Goal: Transaction & Acquisition: Purchase product/service

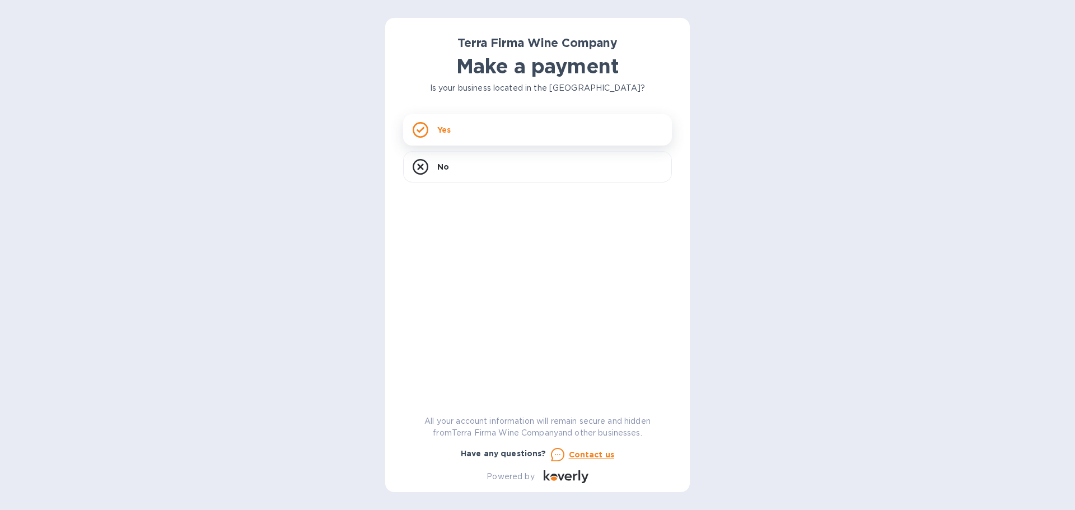
click at [471, 127] on div "Yes" at bounding box center [537, 129] width 269 height 31
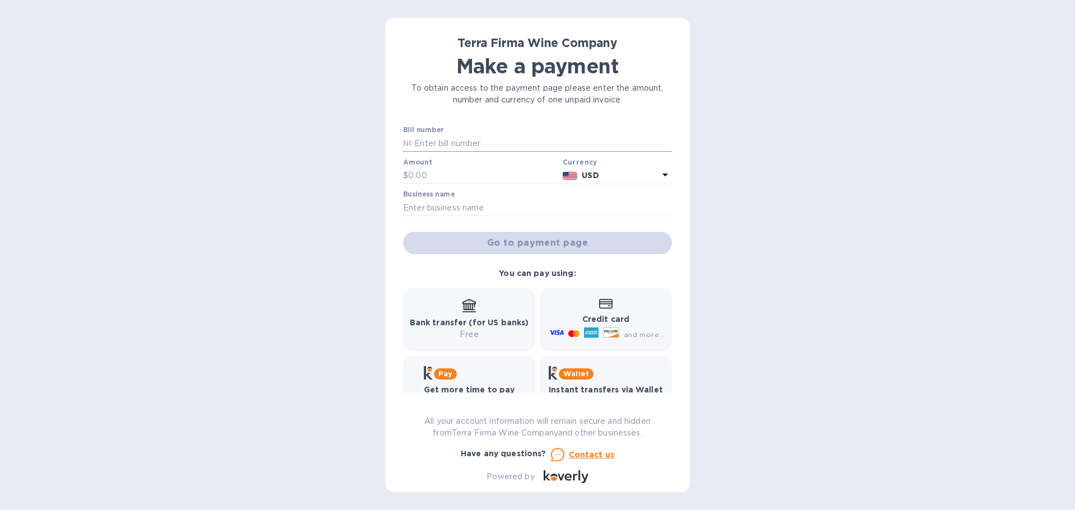
click at [440, 142] on input "text" at bounding box center [542, 143] width 260 height 17
type input "64554"
click at [439, 177] on input "text" at bounding box center [483, 175] width 150 height 17
type input "1,220.5"
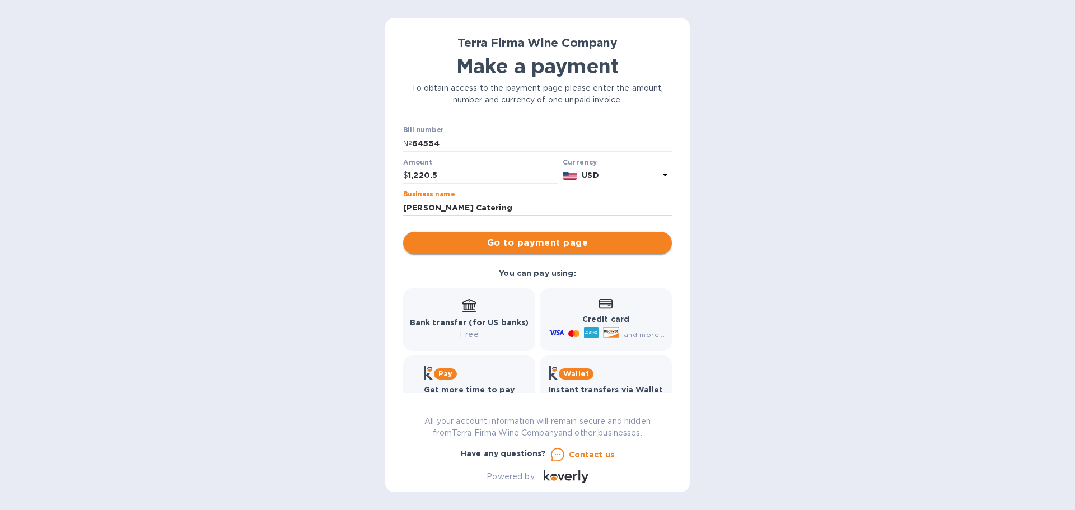
type input "[PERSON_NAME] Catering"
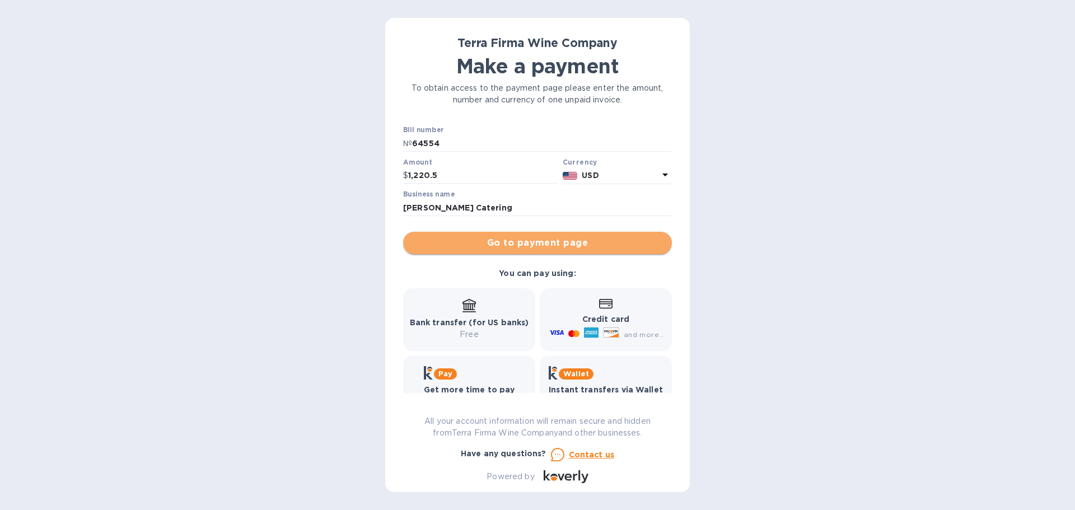
click at [603, 239] on span "Go to payment page" at bounding box center [537, 242] width 251 height 13
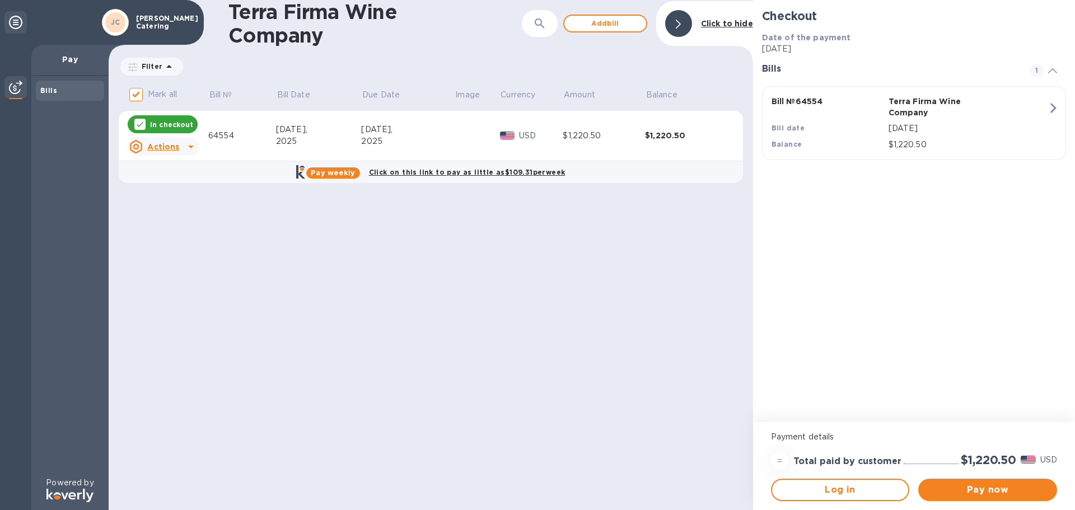
click at [193, 146] on icon at bounding box center [190, 146] width 13 height 13
click at [193, 146] on div at bounding box center [537, 255] width 1075 height 510
click at [799, 493] on span "Log in" at bounding box center [840, 489] width 119 height 13
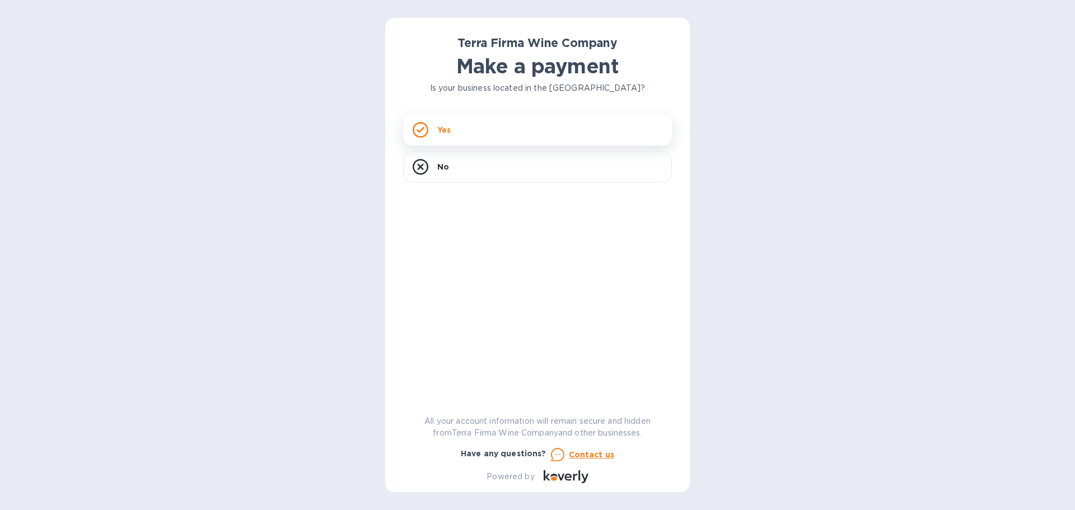
click at [474, 129] on div "Yes" at bounding box center [537, 129] width 269 height 31
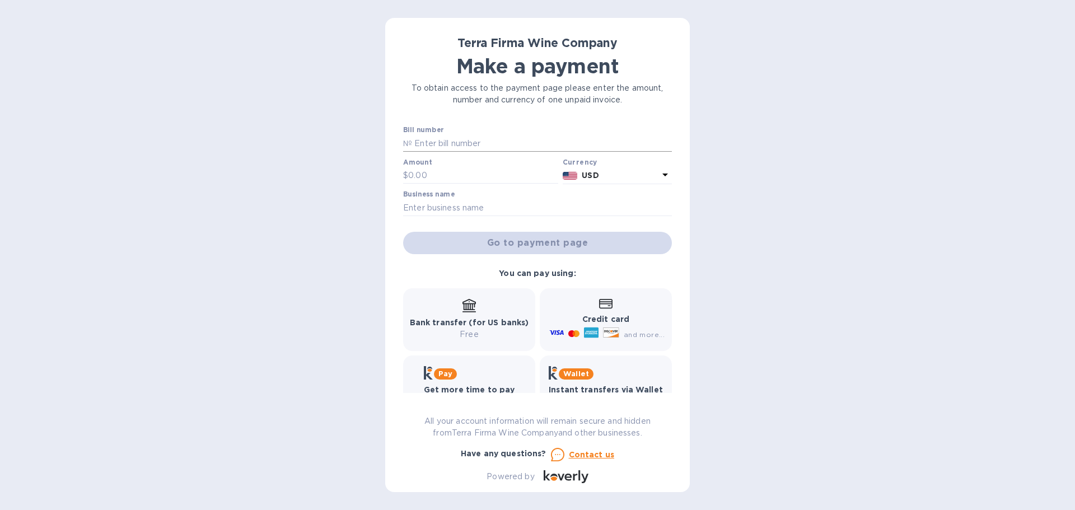
click at [419, 139] on input "text" at bounding box center [542, 143] width 260 height 17
type input "64554"
type input "1,169.8"
click at [448, 208] on input "text" at bounding box center [537, 207] width 269 height 17
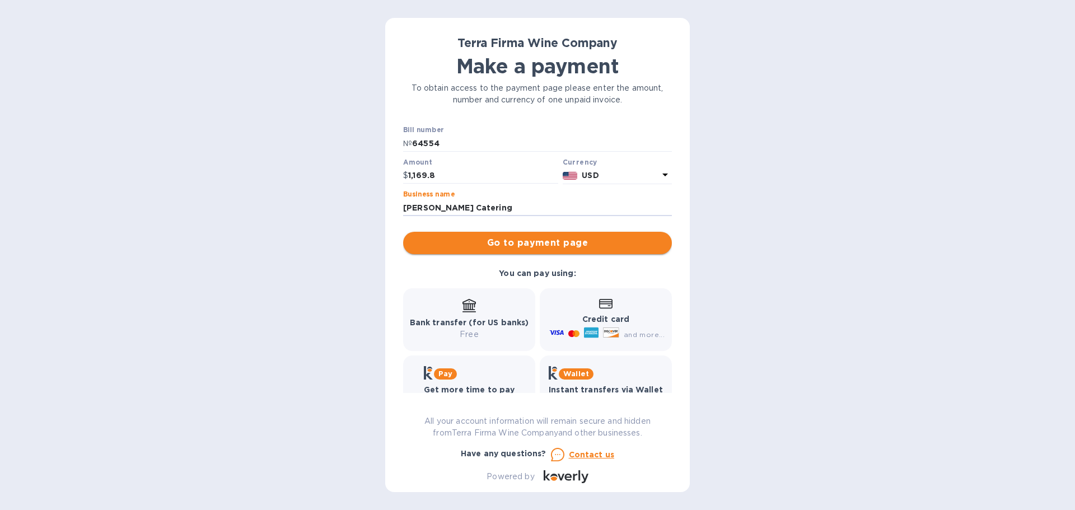
type input "[PERSON_NAME] Catering"
click at [527, 240] on span "Go to payment page" at bounding box center [537, 242] width 251 height 13
